Goal: Information Seeking & Learning: Learn about a topic

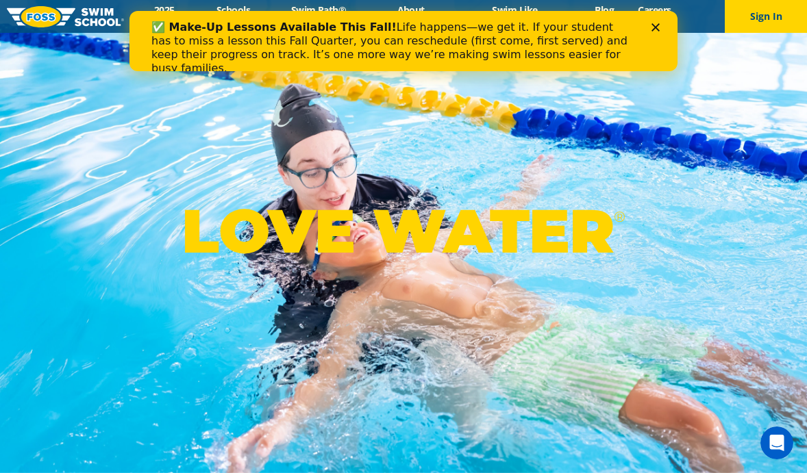
click at [662, 22] on div "✅ Make-Up Lessons Available This Fall! Life happens—we get it. If your student …" at bounding box center [403, 47] width 548 height 63
click at [655, 25] on icon "Close" at bounding box center [655, 27] width 8 height 8
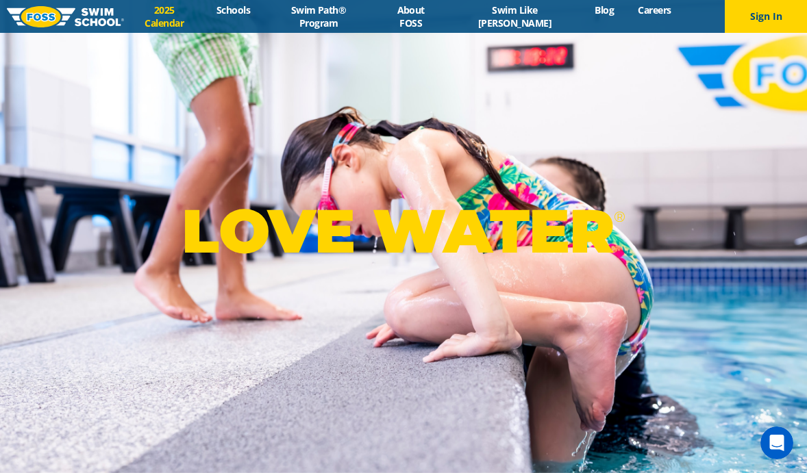
click at [171, 16] on link "2025 Calendar" at bounding box center [164, 16] width 80 height 26
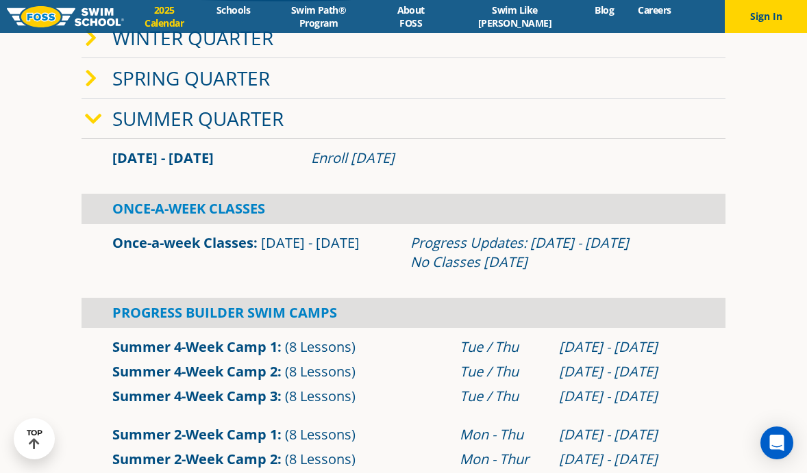
scroll to position [322, 0]
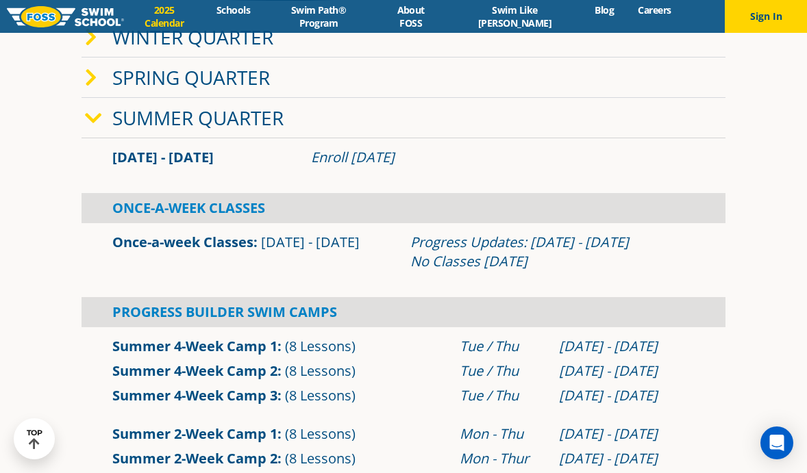
click at [194, 125] on link "Summer Quarter" at bounding box center [197, 118] width 171 height 26
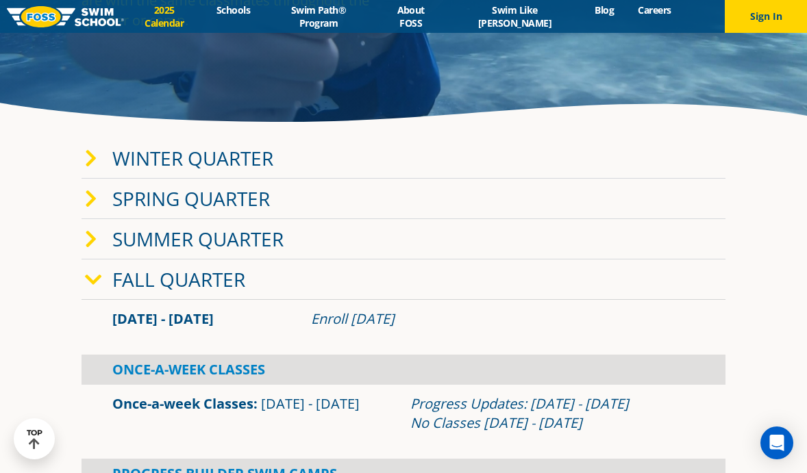
scroll to position [197, 0]
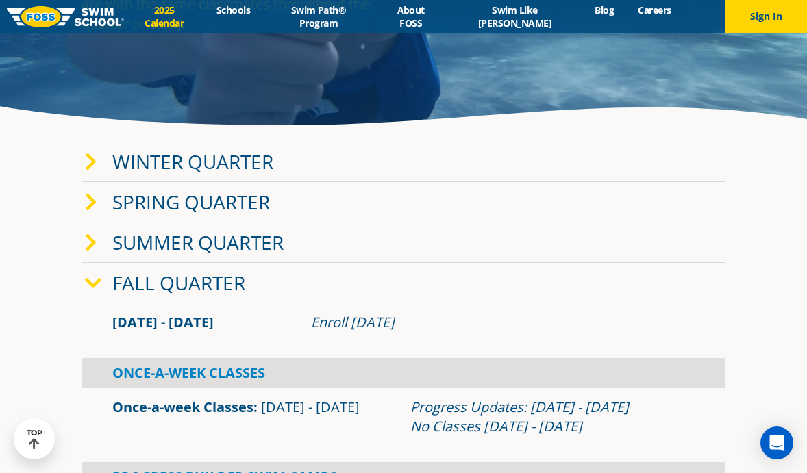
click at [216, 308] on div "Sep 2 - Dec 22 Enroll July 29, 2025" at bounding box center [404, 322] width 644 height 38
click at [216, 278] on link "Fall Quarter" at bounding box center [178, 283] width 133 height 26
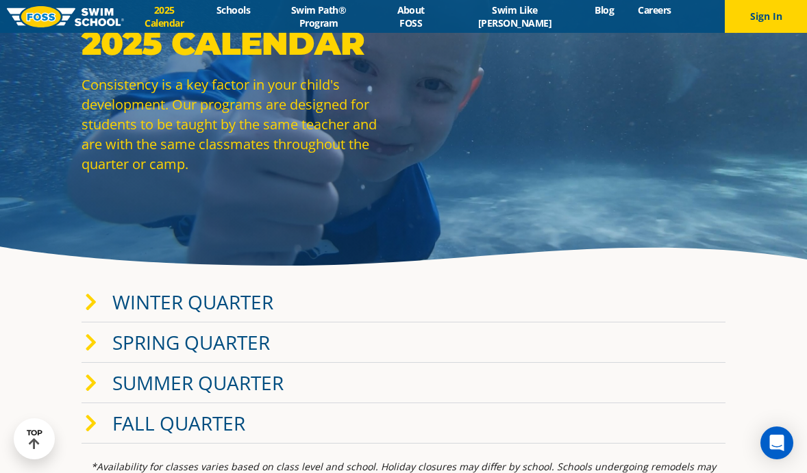
scroll to position [0, 0]
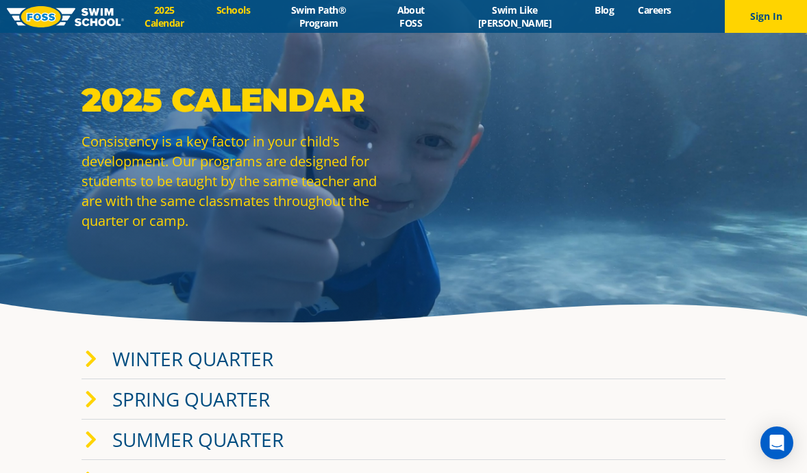
click at [254, 16] on link "Schools" at bounding box center [233, 9] width 58 height 13
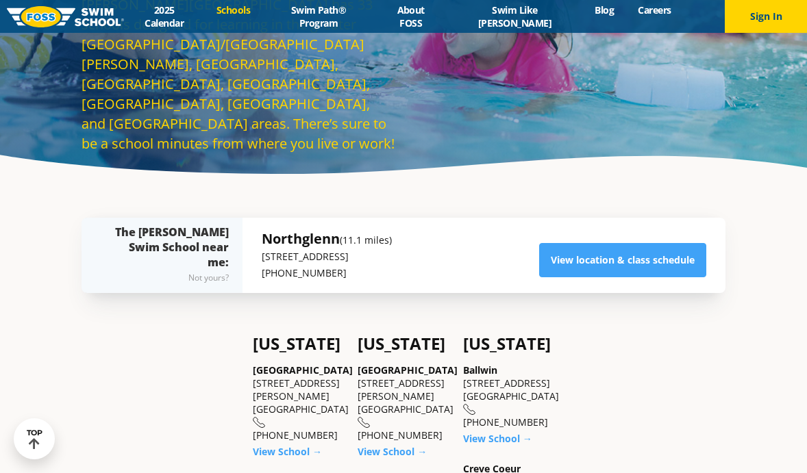
scroll to position [149, 0]
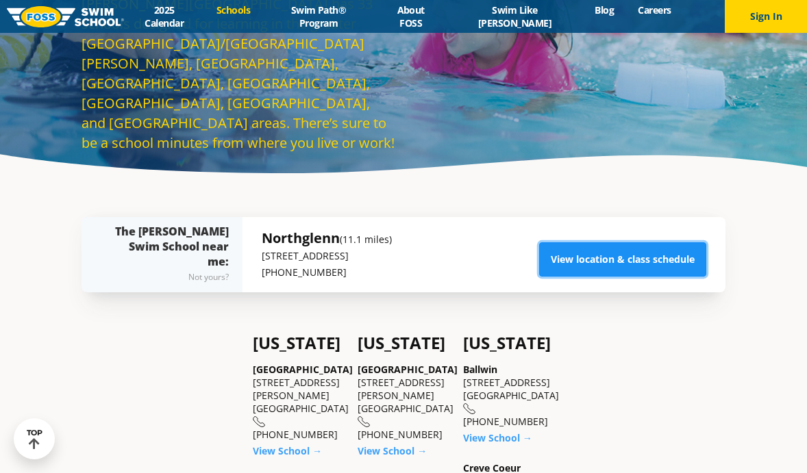
click at [670, 261] on link "View location & class schedule" at bounding box center [622, 260] width 167 height 34
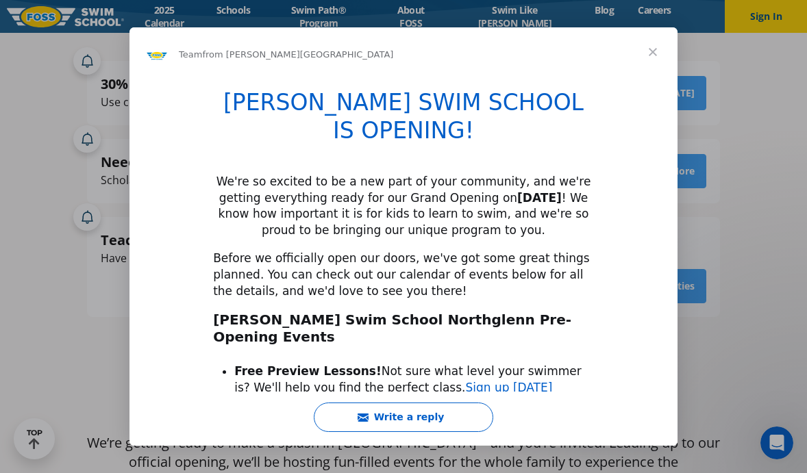
click at [649, 51] on span "Close" at bounding box center [652, 51] width 49 height 49
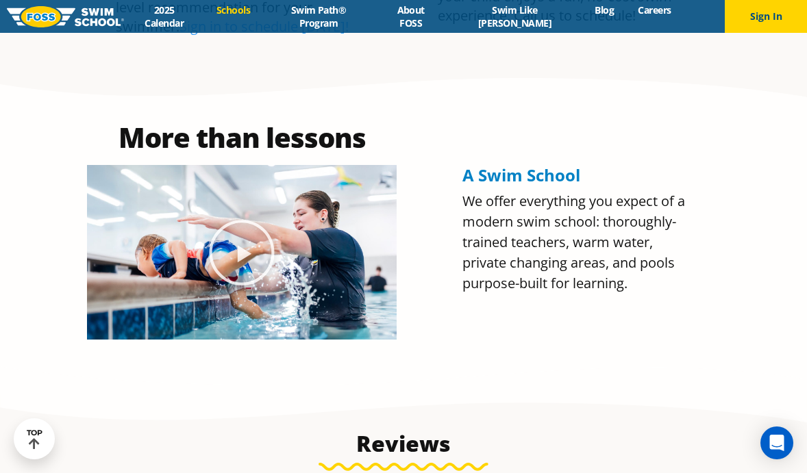
click at [256, 16] on link "Schools" at bounding box center [233, 9] width 58 height 13
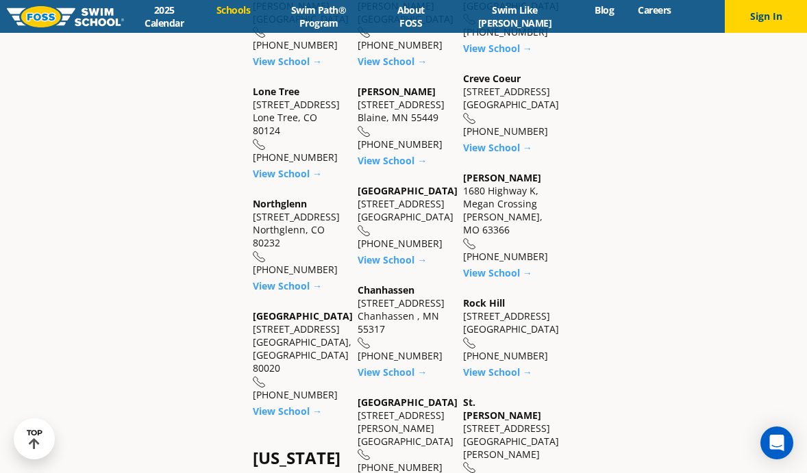
scroll to position [622, 0]
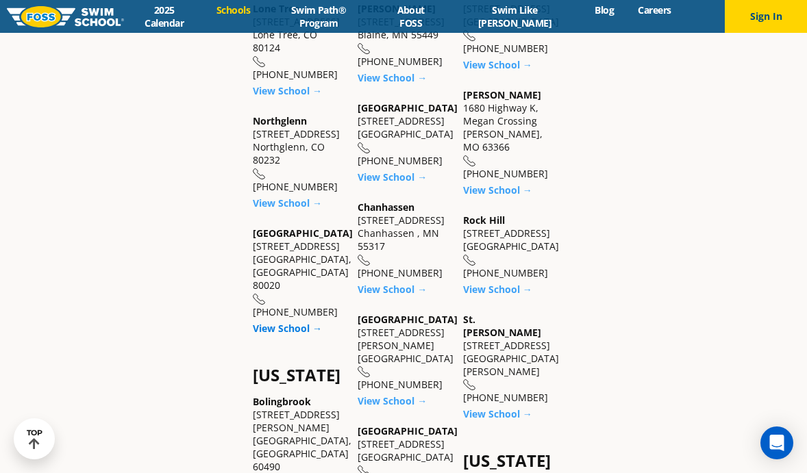
click at [291, 322] on link "View School →" at bounding box center [287, 328] width 69 height 13
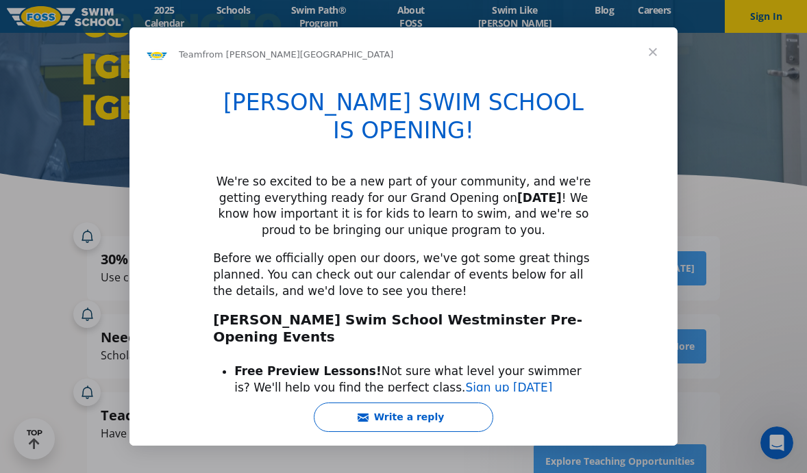
click at [654, 49] on span "Close" at bounding box center [652, 51] width 49 height 49
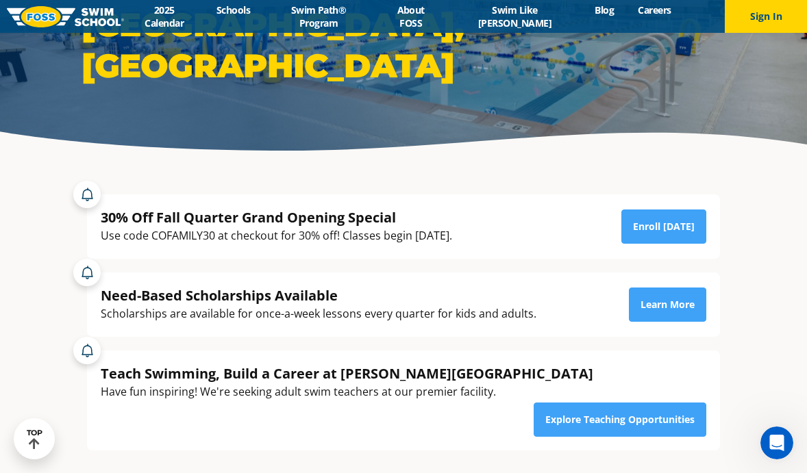
scroll to position [173, 0]
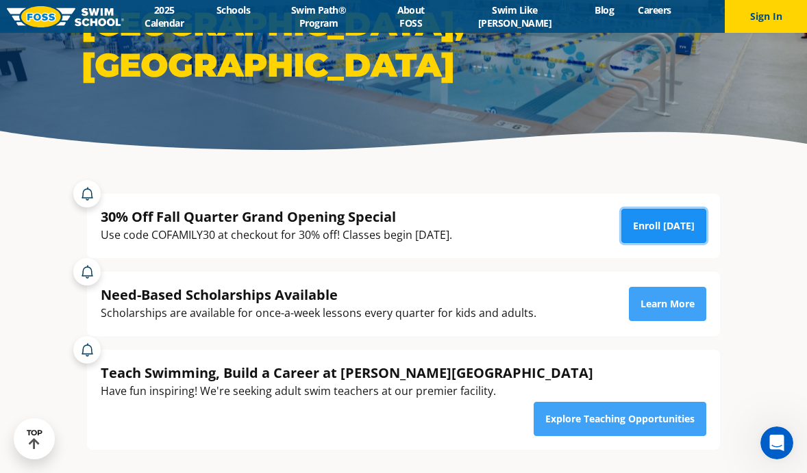
click at [662, 227] on link "Enroll [DATE]" at bounding box center [663, 226] width 85 height 34
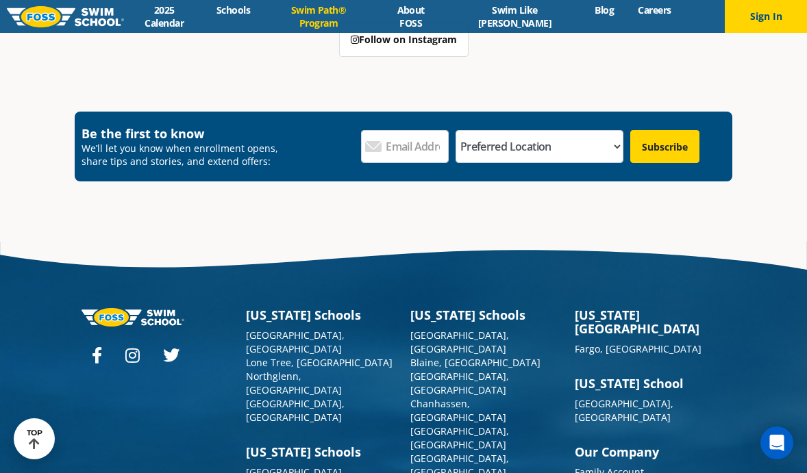
scroll to position [3973, 0]
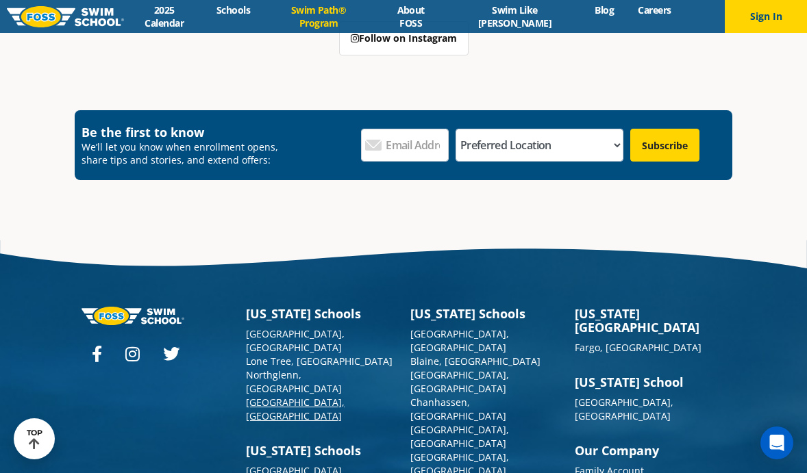
click at [297, 396] on link "[GEOGRAPHIC_DATA], [GEOGRAPHIC_DATA]" at bounding box center [295, 409] width 99 height 27
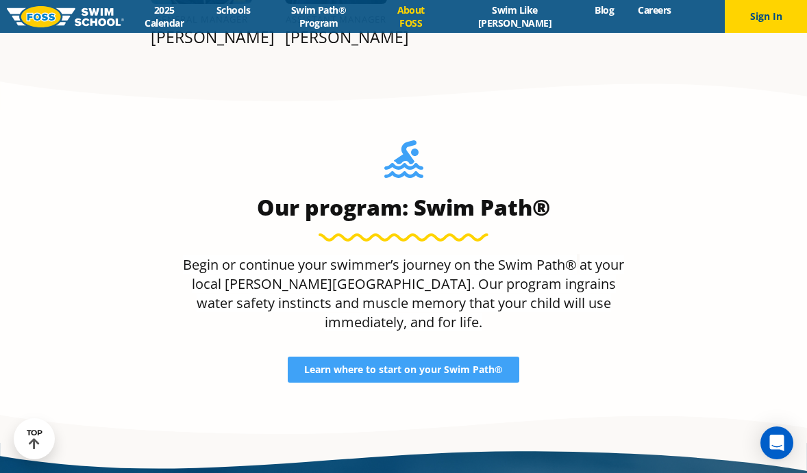
scroll to position [2049, 0]
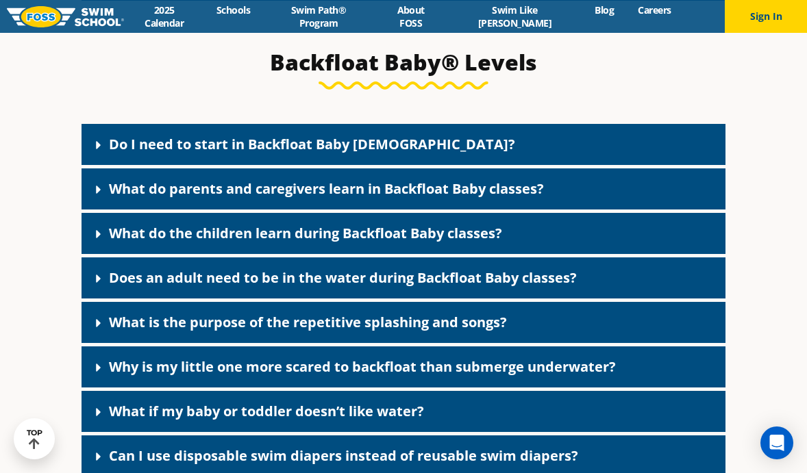
scroll to position [2938, 0]
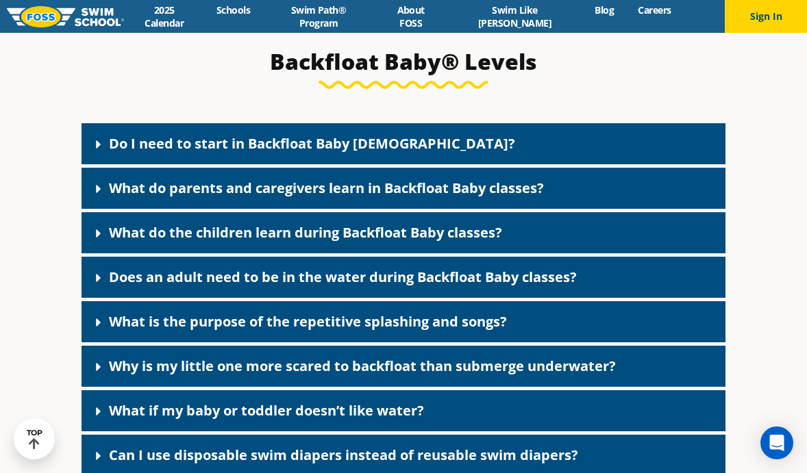
click at [303, 153] on link "Do I need to start in Backfloat Baby [DEMOGRAPHIC_DATA]?" at bounding box center [312, 143] width 406 height 18
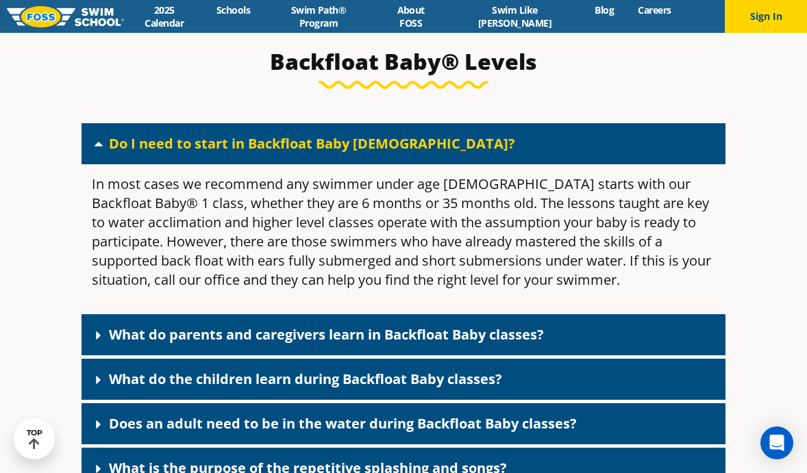
click at [301, 153] on link "Do I need to start in Backfloat Baby [DEMOGRAPHIC_DATA]?" at bounding box center [312, 143] width 406 height 18
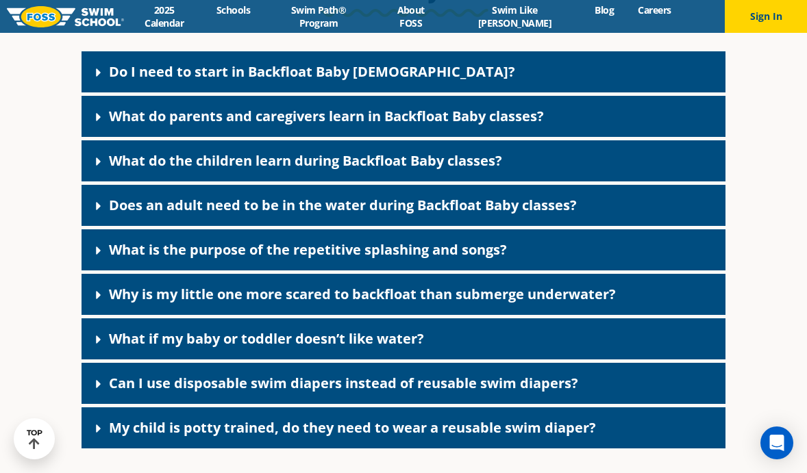
scroll to position [3011, 0]
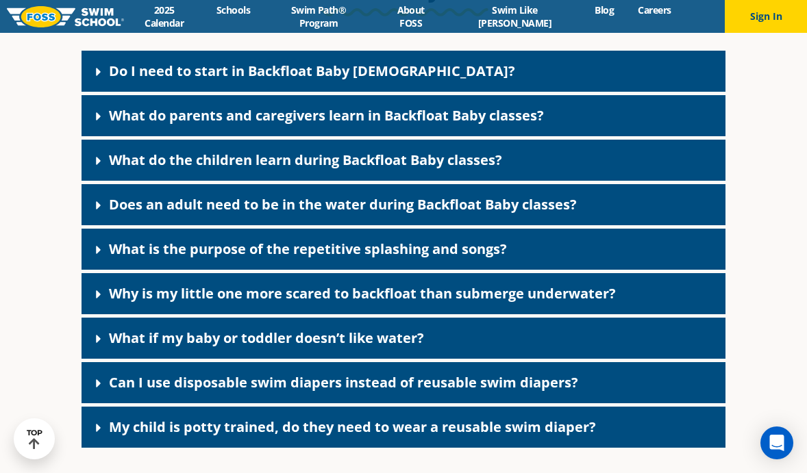
click at [330, 136] on div "What do parents and caregivers learn in Backfloat Baby classes?" at bounding box center [404, 115] width 644 height 41
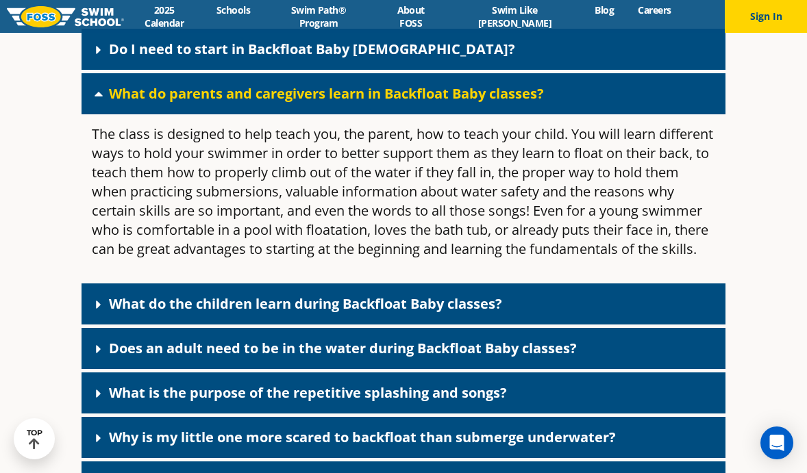
scroll to position [3035, 0]
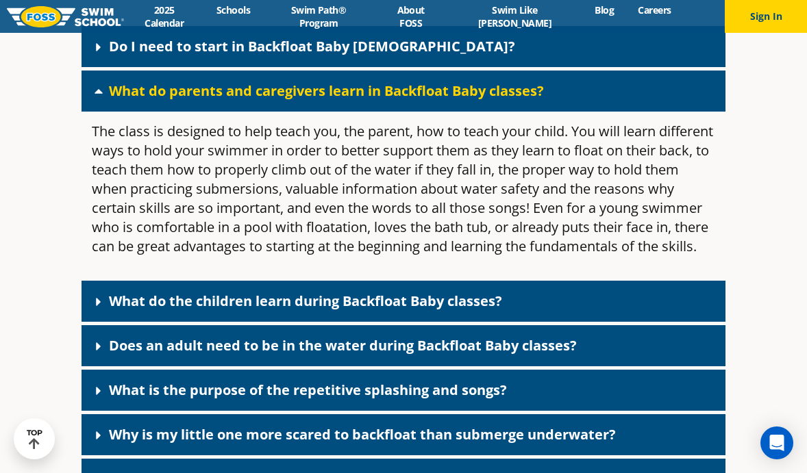
click at [385, 100] on link "What do parents and caregivers learn in Backfloat Baby classes?" at bounding box center [326, 91] width 435 height 18
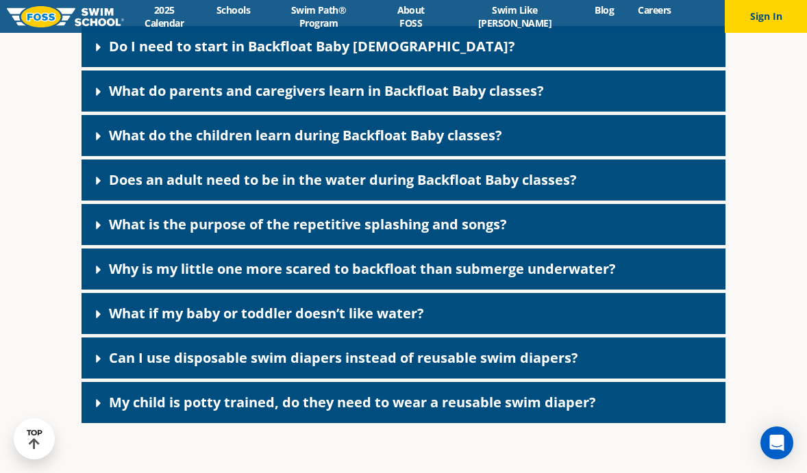
click at [378, 145] on link "What do the children learn during Backfloat Baby classes?" at bounding box center [305, 135] width 393 height 18
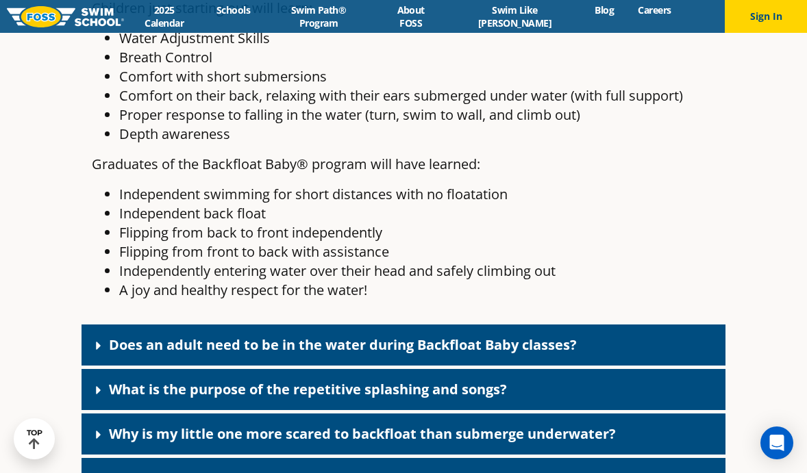
scroll to position [3277, 0]
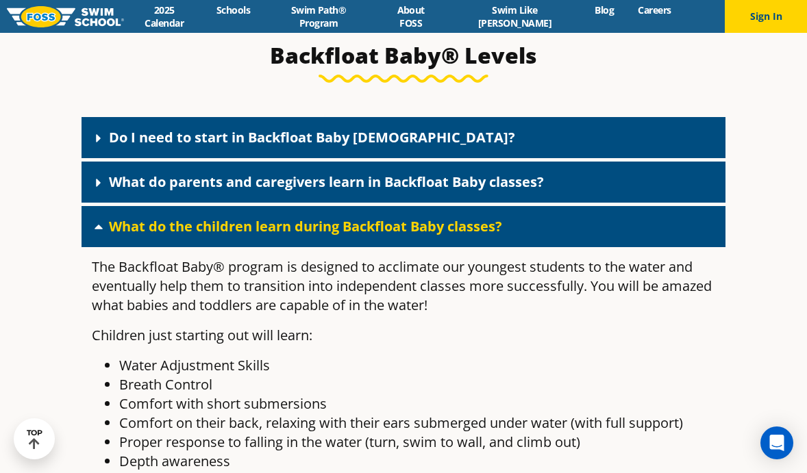
click at [381, 236] on link "What do the children learn during Backfloat Baby classes?" at bounding box center [305, 226] width 393 height 18
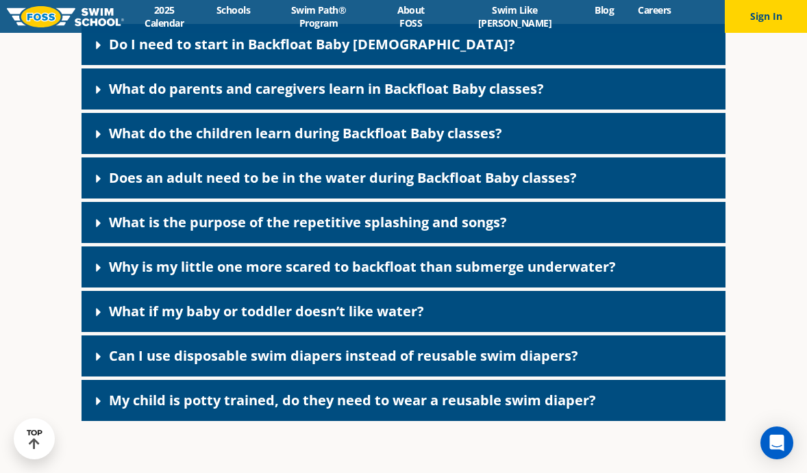
scroll to position [3039, 0]
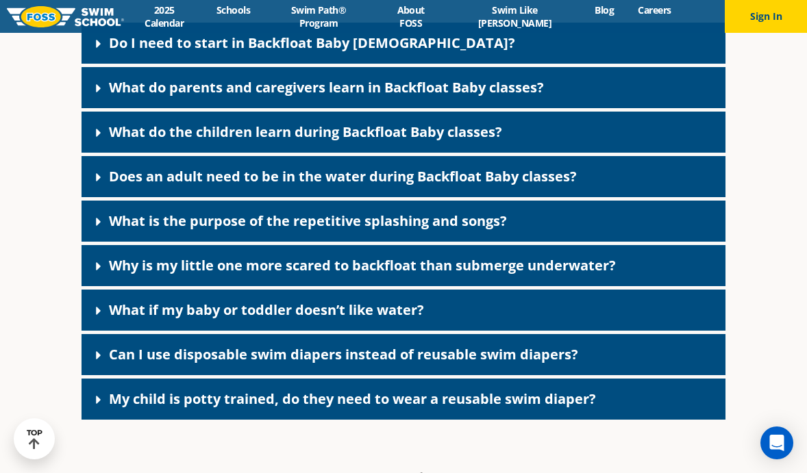
click at [382, 186] on link "Does an adult need to be in the water during Backfloat Baby classes?" at bounding box center [343, 176] width 468 height 18
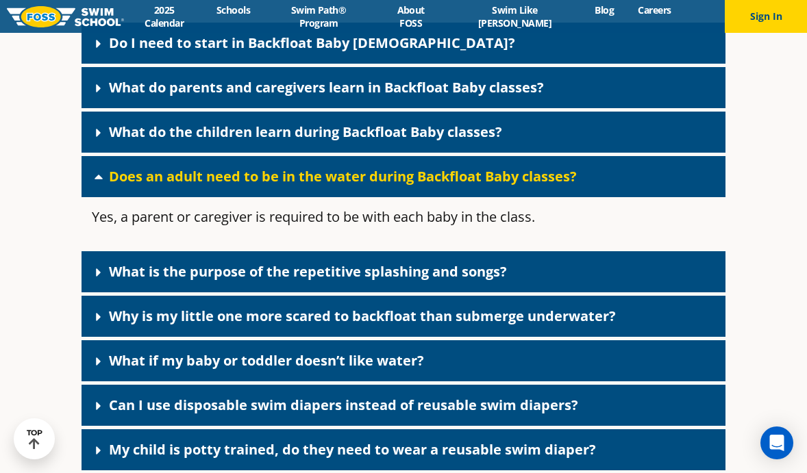
click at [382, 186] on link "Does an adult need to be in the water during Backfloat Baby classes?" at bounding box center [343, 176] width 468 height 18
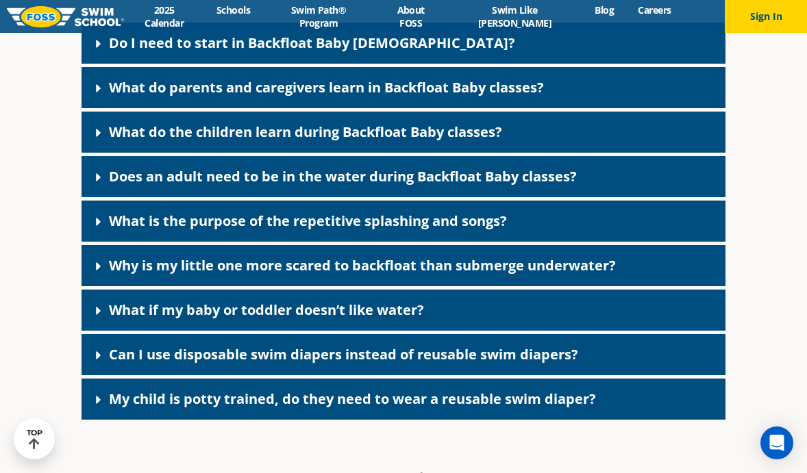
click at [377, 223] on div "What is the purpose of the repetitive splashing and songs?" at bounding box center [404, 221] width 644 height 41
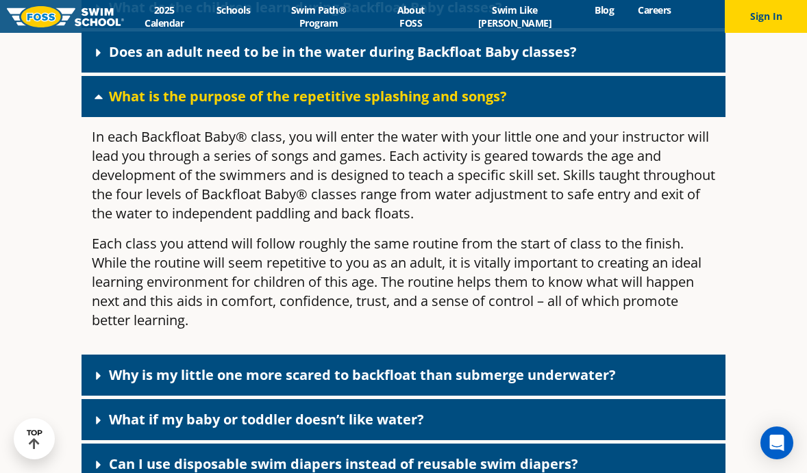
scroll to position [3172, 0]
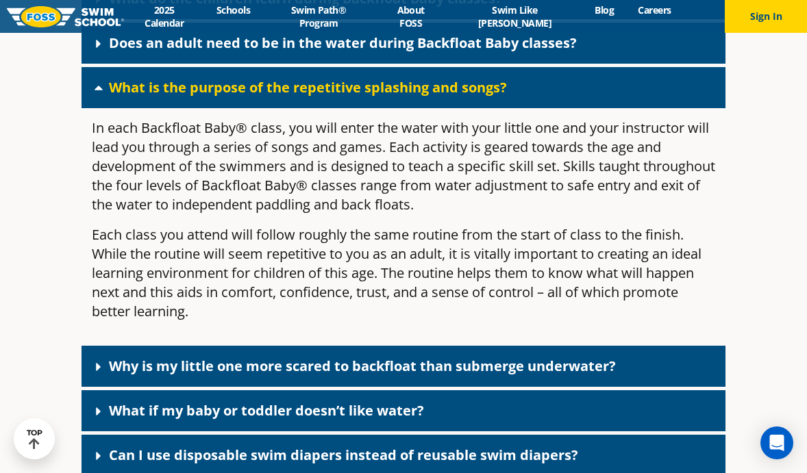
click at [497, 97] on link "What is the purpose of the repetitive splashing and songs?" at bounding box center [308, 87] width 398 height 18
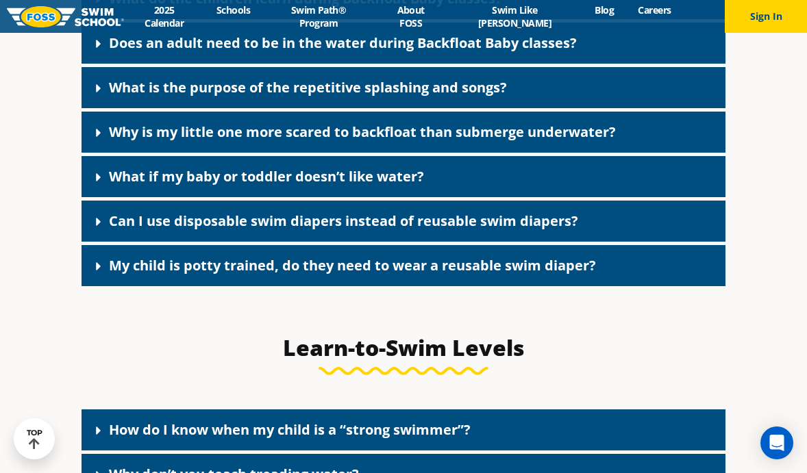
click at [477, 194] on div "What if my baby or toddler doesn’t like water?" at bounding box center [404, 176] width 644 height 41
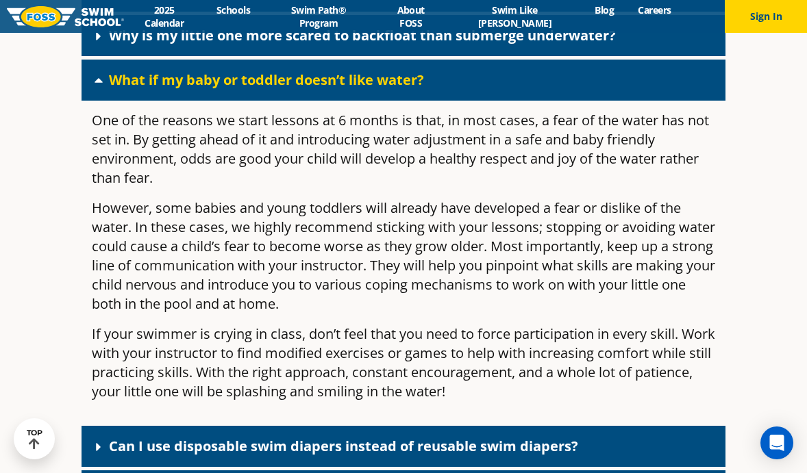
scroll to position [3271, 0]
